Goal: Check status: Check status

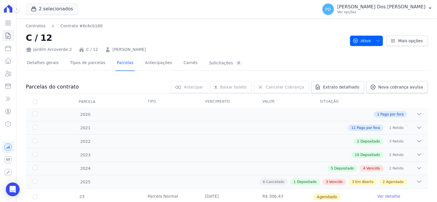
click at [8, 35] on icon at bounding box center [8, 35] width 7 height 7
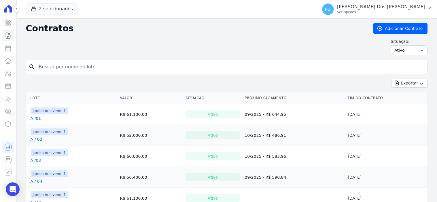
click at [59, 69] on input "search" at bounding box center [230, 67] width 390 height 12
type input "d / 01"
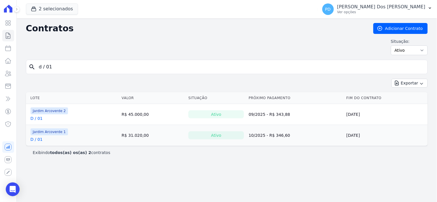
click at [35, 120] on link "D / 01" at bounding box center [37, 119] width 12 height 6
click at [38, 140] on link "D / 01" at bounding box center [37, 140] width 12 height 6
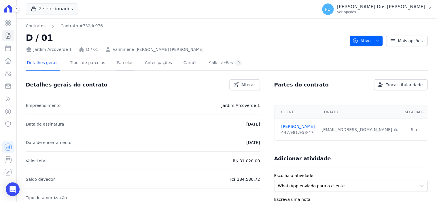
click at [120, 63] on link "Parcelas" at bounding box center [125, 63] width 19 height 15
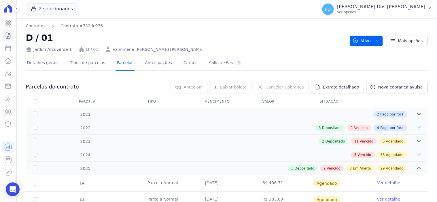
click at [122, 62] on link "Parcelas" at bounding box center [125, 63] width 19 height 15
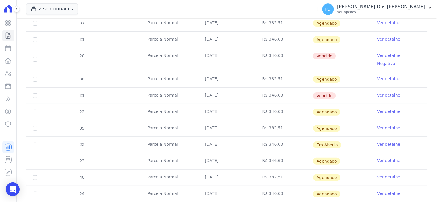
scroll to position [544, 0]
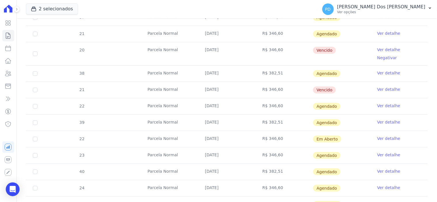
click at [378, 49] on link "Ver detalhe" at bounding box center [388, 50] width 23 height 6
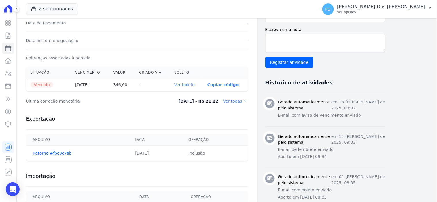
scroll to position [160, 0]
click at [183, 86] on link "Ver boleto" at bounding box center [184, 84] width 20 height 5
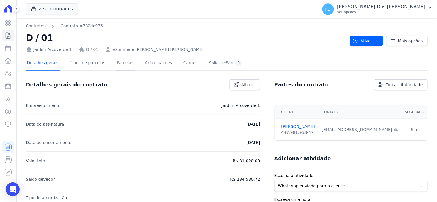
click at [116, 63] on link "Parcelas" at bounding box center [125, 63] width 19 height 15
